Goal: Information Seeking & Learning: Learn about a topic

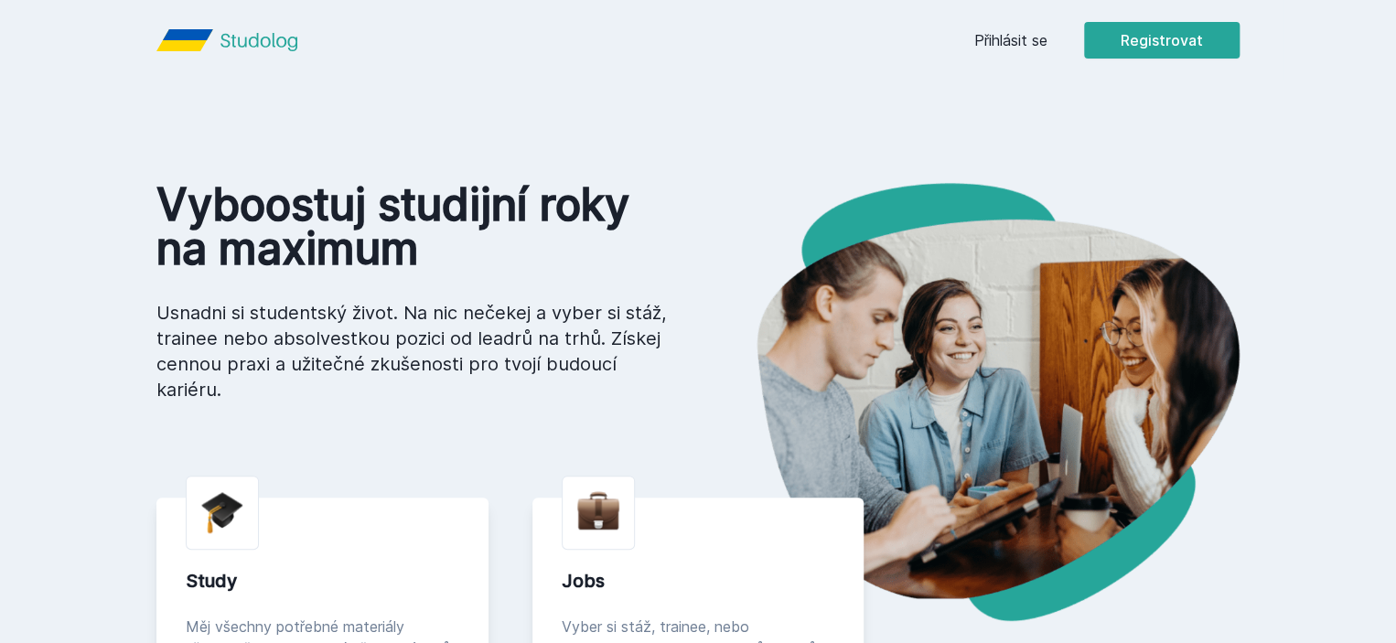
click at [1047, 43] on link "Přihlásit se" at bounding box center [1010, 40] width 73 height 22
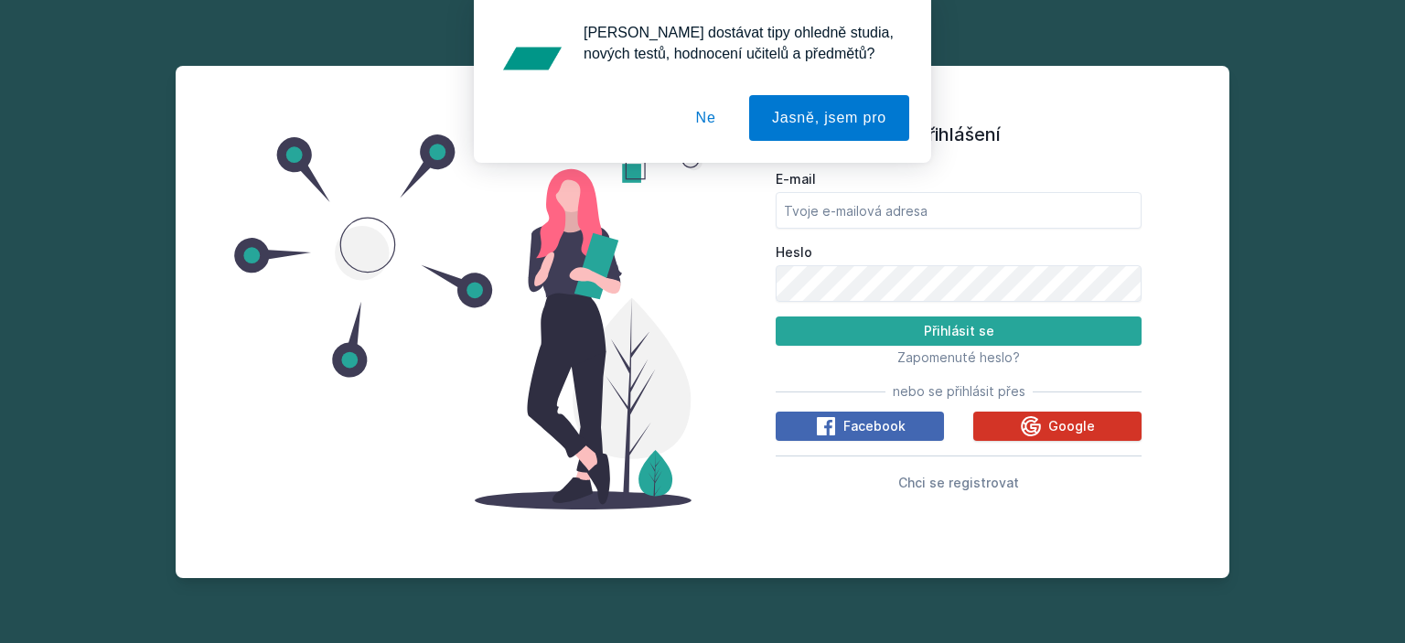
click at [1085, 422] on span "Google" at bounding box center [1071, 426] width 47 height 18
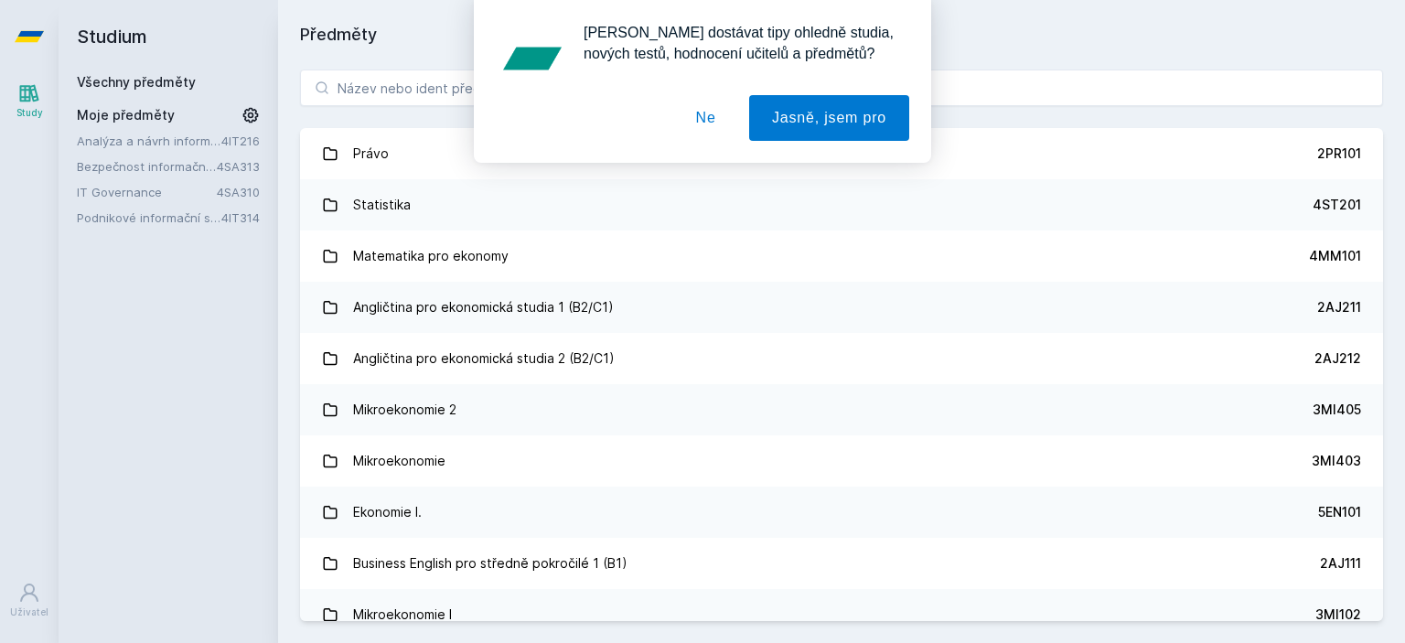
click at [710, 125] on button "Ne" at bounding box center [706, 118] width 66 height 46
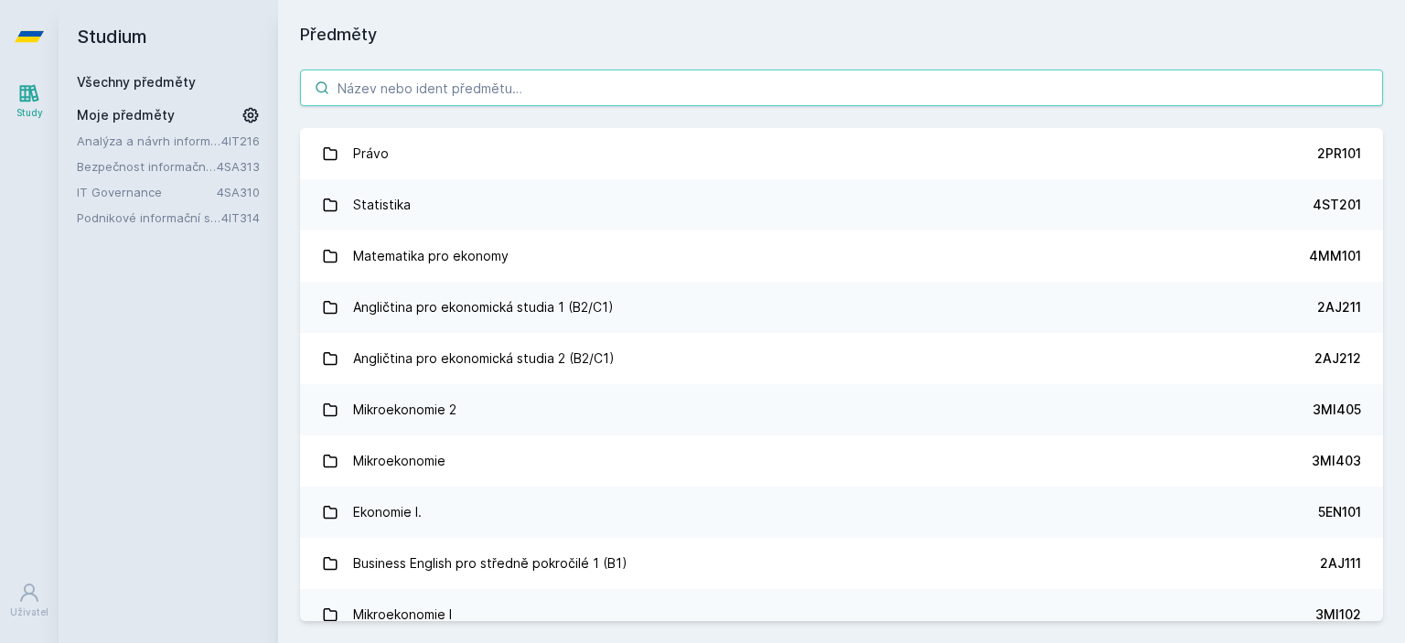
click at [439, 100] on input "search" at bounding box center [841, 88] width 1083 height 37
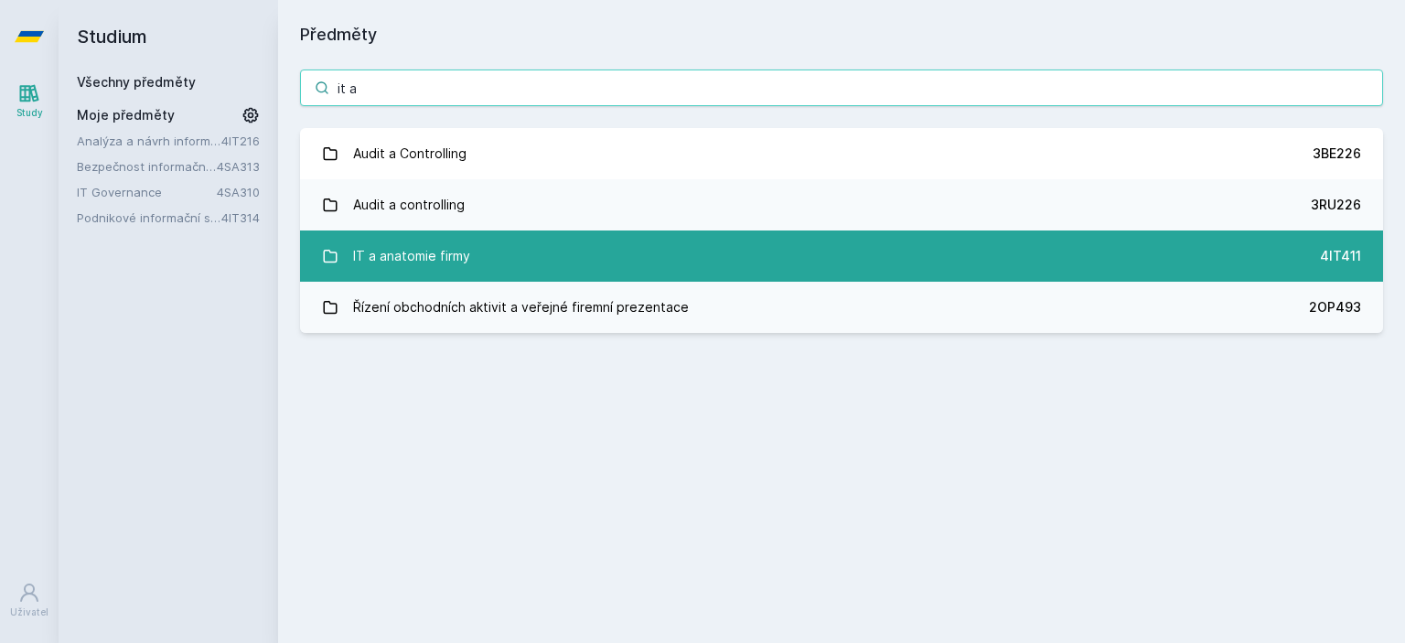
type input "it a"
click at [809, 261] on link "IT a anatomie firmy 4IT411" at bounding box center [841, 255] width 1083 height 51
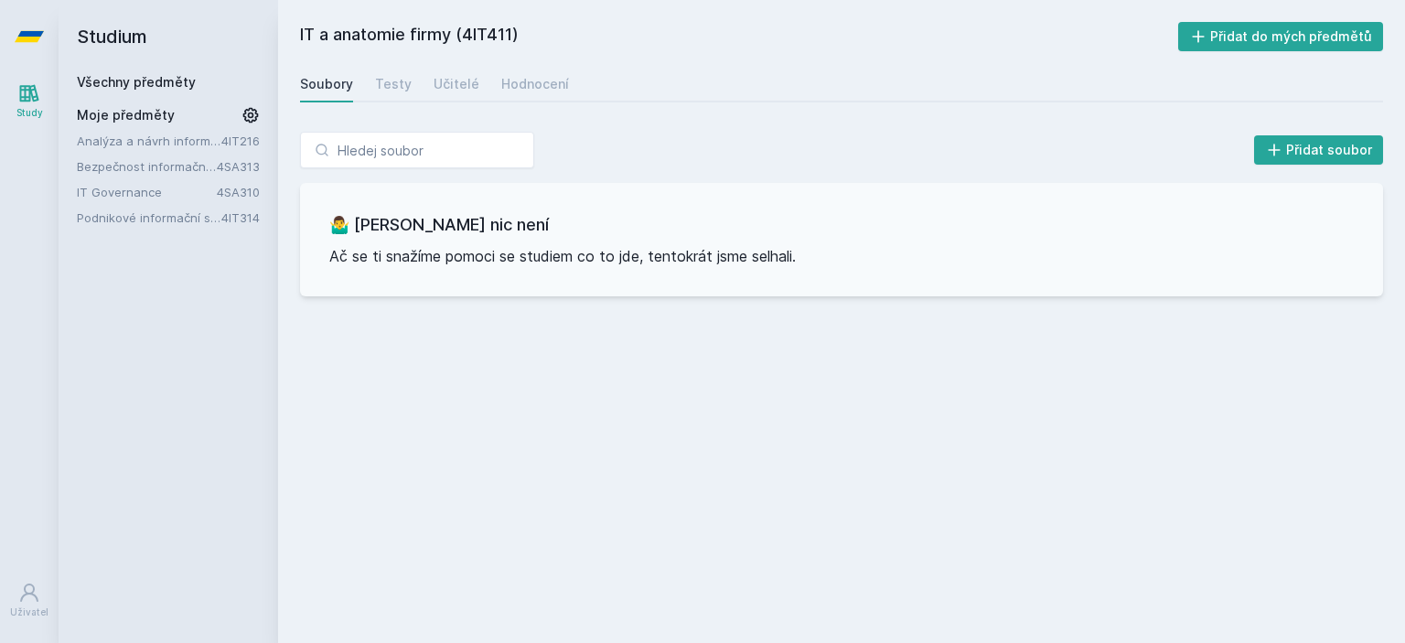
click at [388, 64] on div "IT a anatomie firmy (4IT411) Přidat do mých předmětů [GEOGRAPHIC_DATA] Testy Uč…" at bounding box center [841, 321] width 1083 height 599
click at [388, 76] on div "Testy" at bounding box center [393, 84] width 37 height 18
click at [459, 84] on div "Učitelé" at bounding box center [457, 84] width 46 height 18
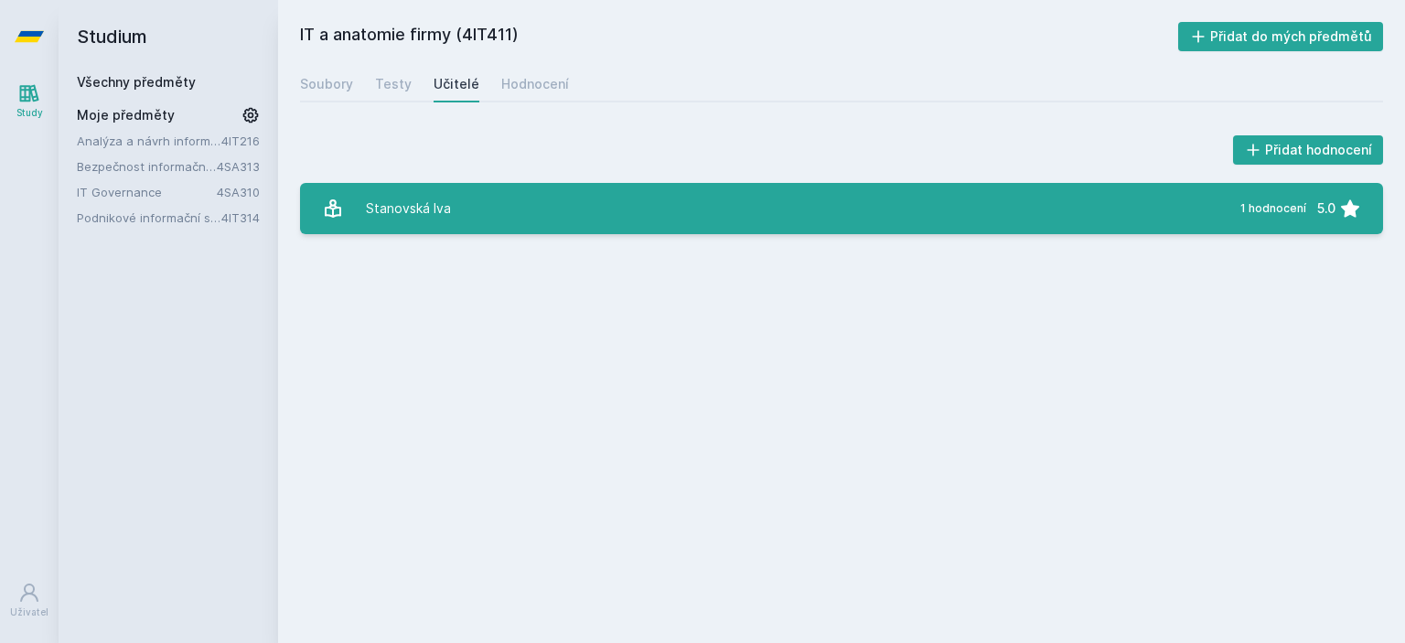
click at [435, 186] on link "Stanovská Iva 1 hodnocení 5.0" at bounding box center [841, 208] width 1083 height 51
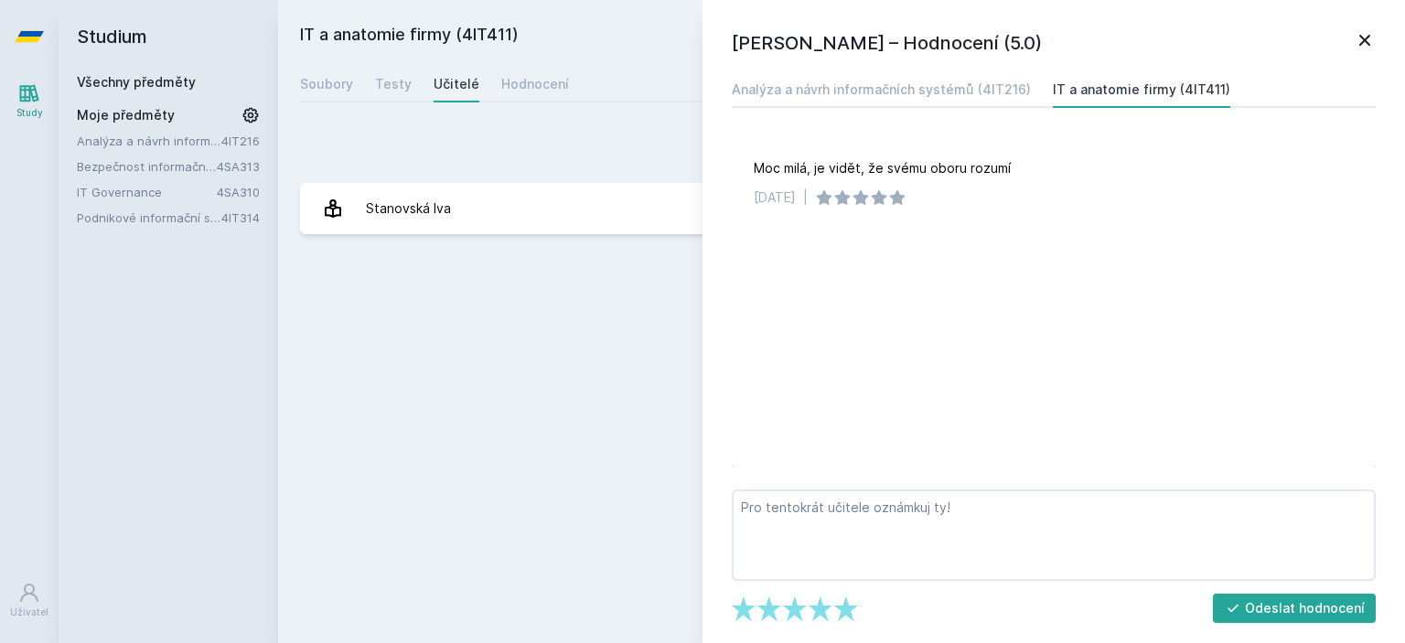
click at [533, 451] on div "IT a anatomie firmy (4IT411) Přidat do mých předmětů [GEOGRAPHIC_DATA] Testy Uč…" at bounding box center [841, 321] width 1083 height 599
